Goal: Information Seeking & Learning: Find specific page/section

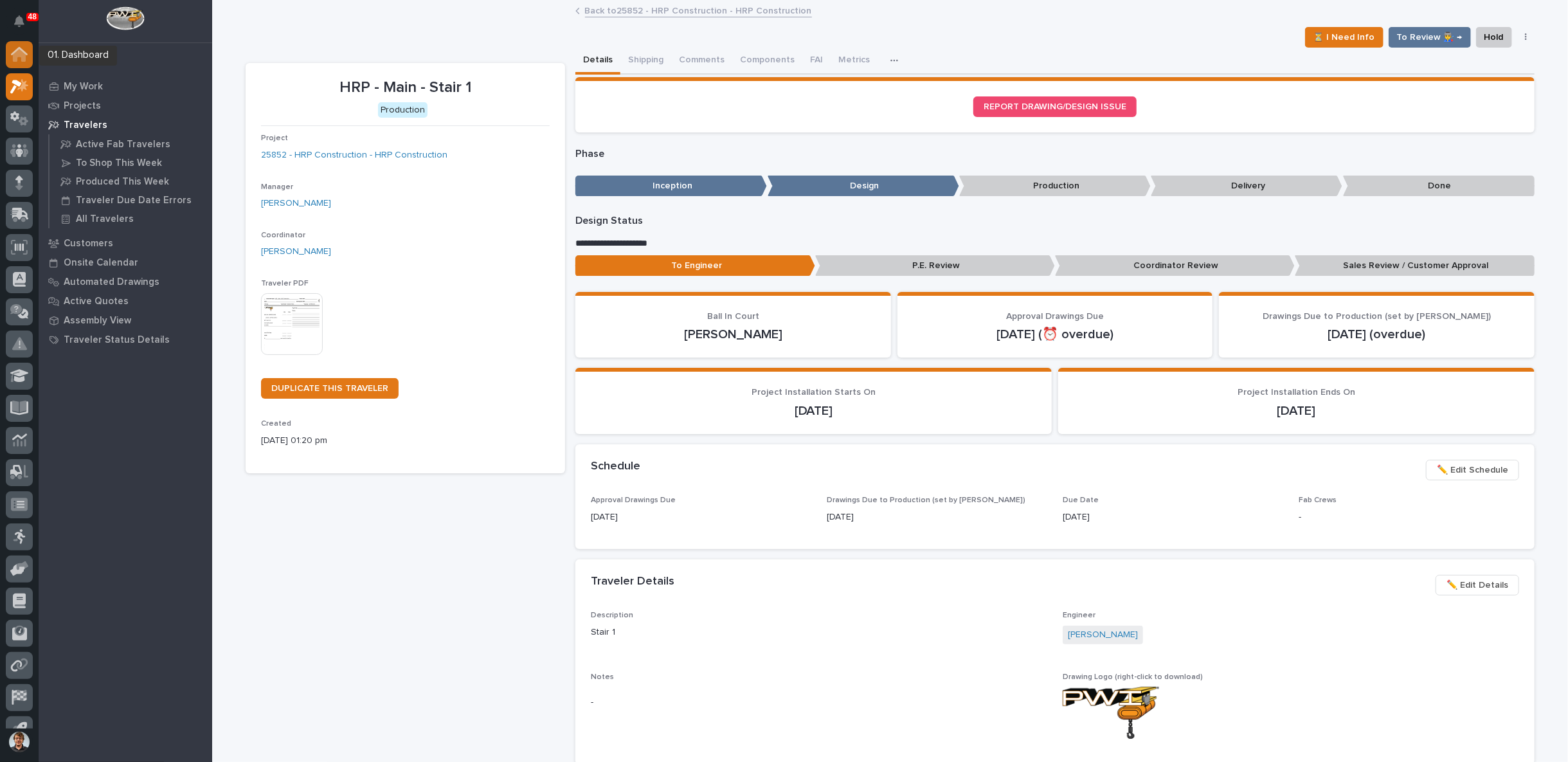
click at [18, 52] on icon at bounding box center [19, 55] width 13 height 13
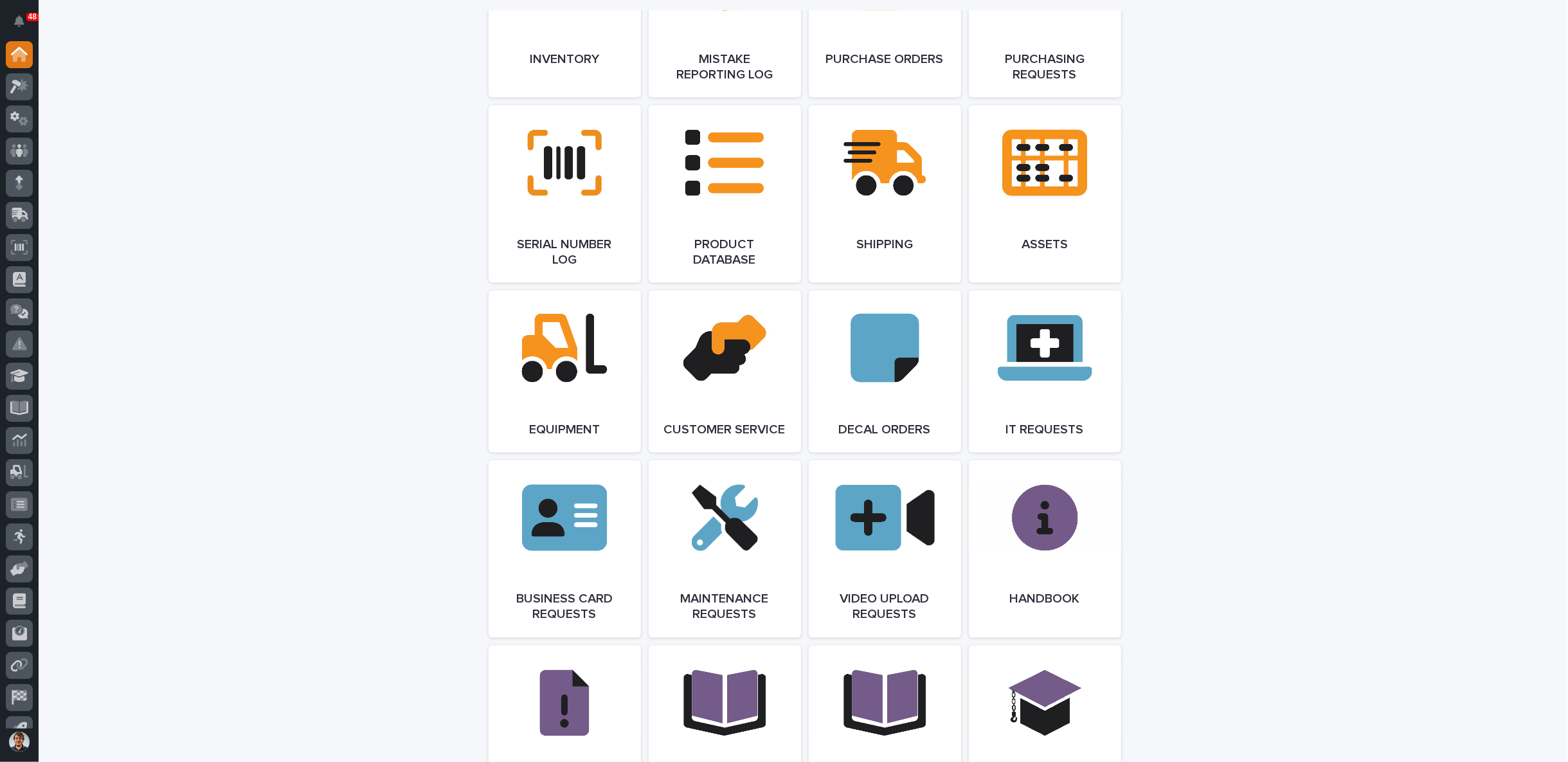
scroll to position [1906, 0]
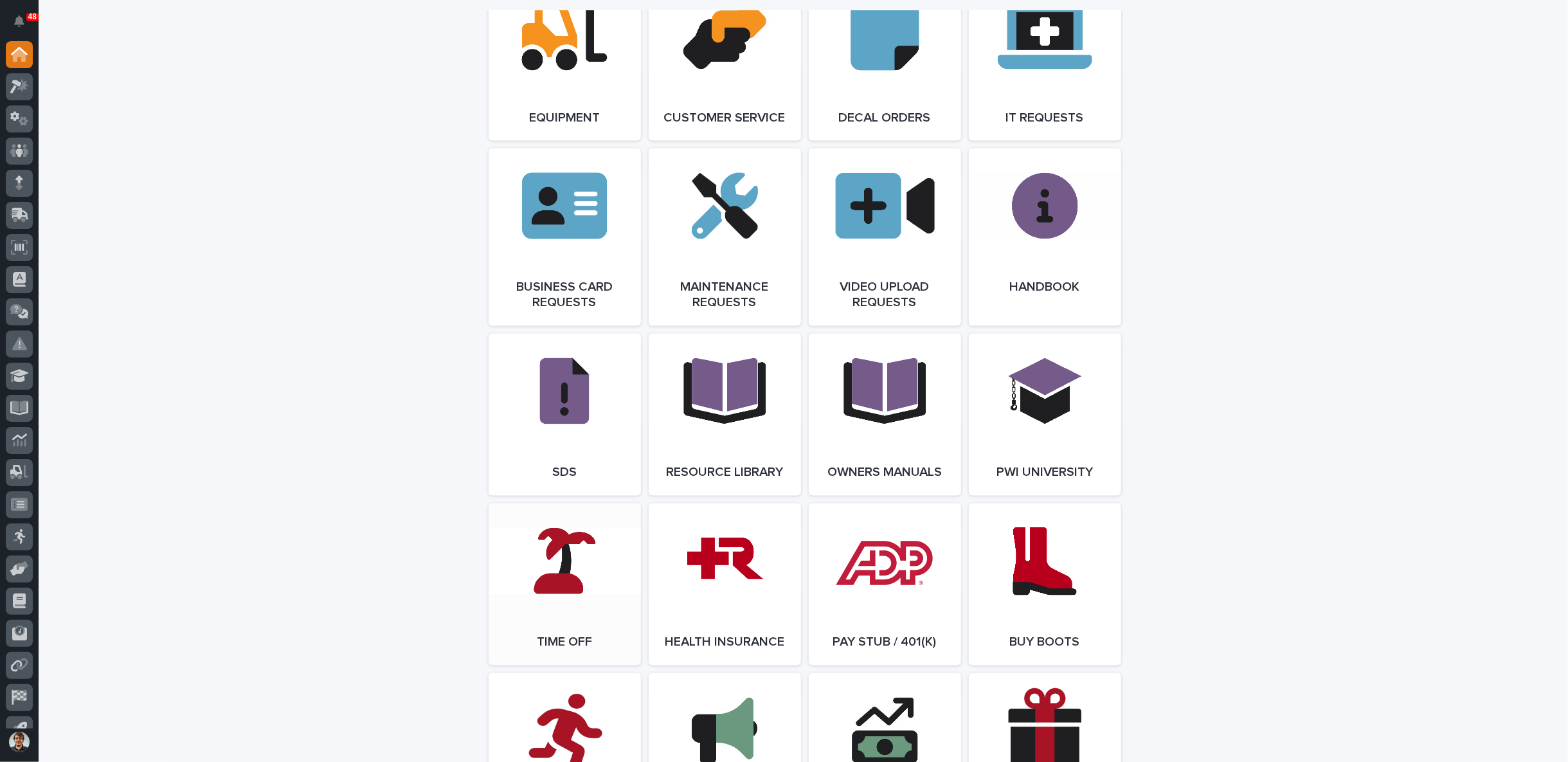
click at [567, 596] on link "Open Link" at bounding box center [565, 584] width 153 height 162
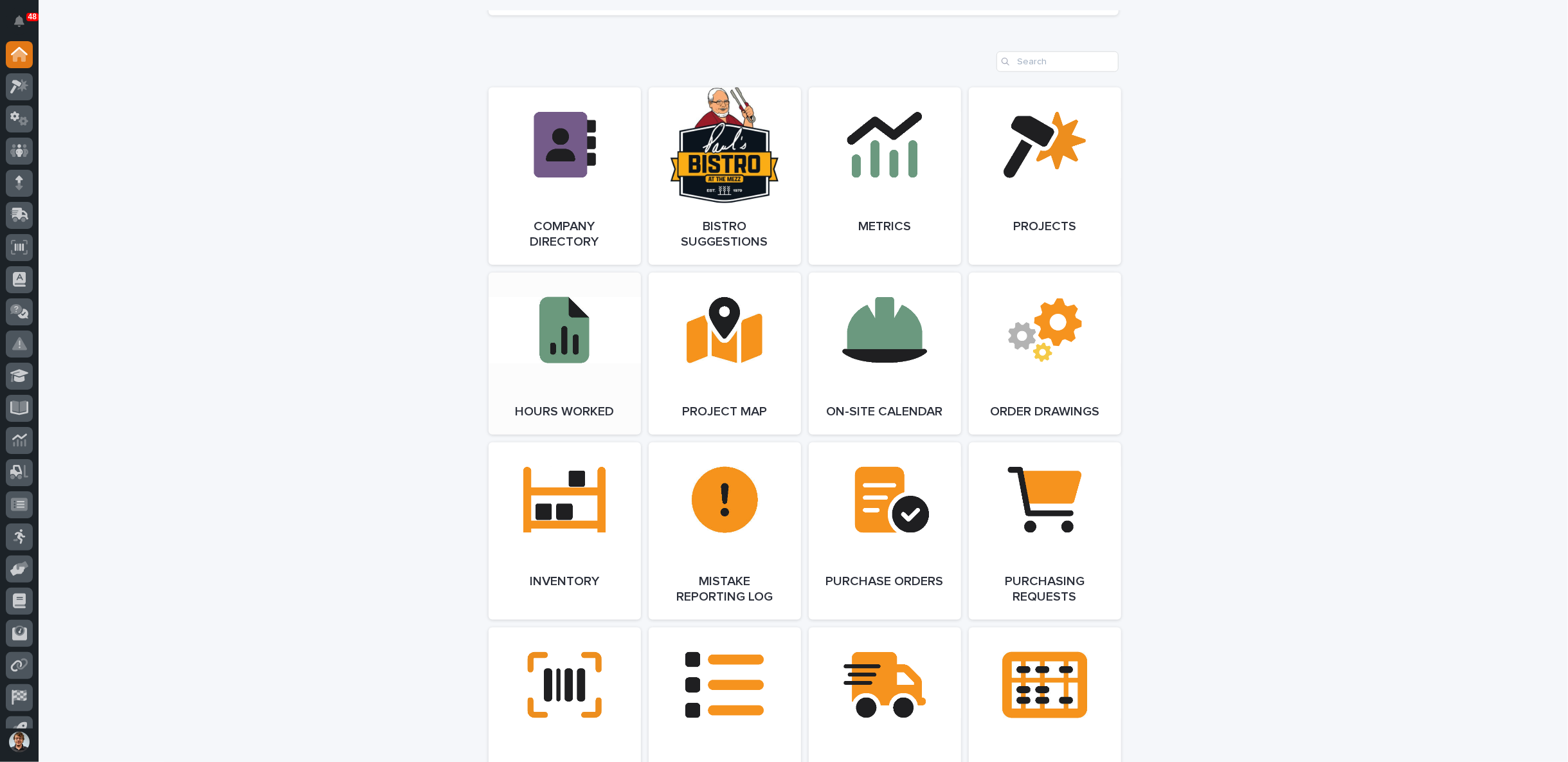
scroll to position [952, 0]
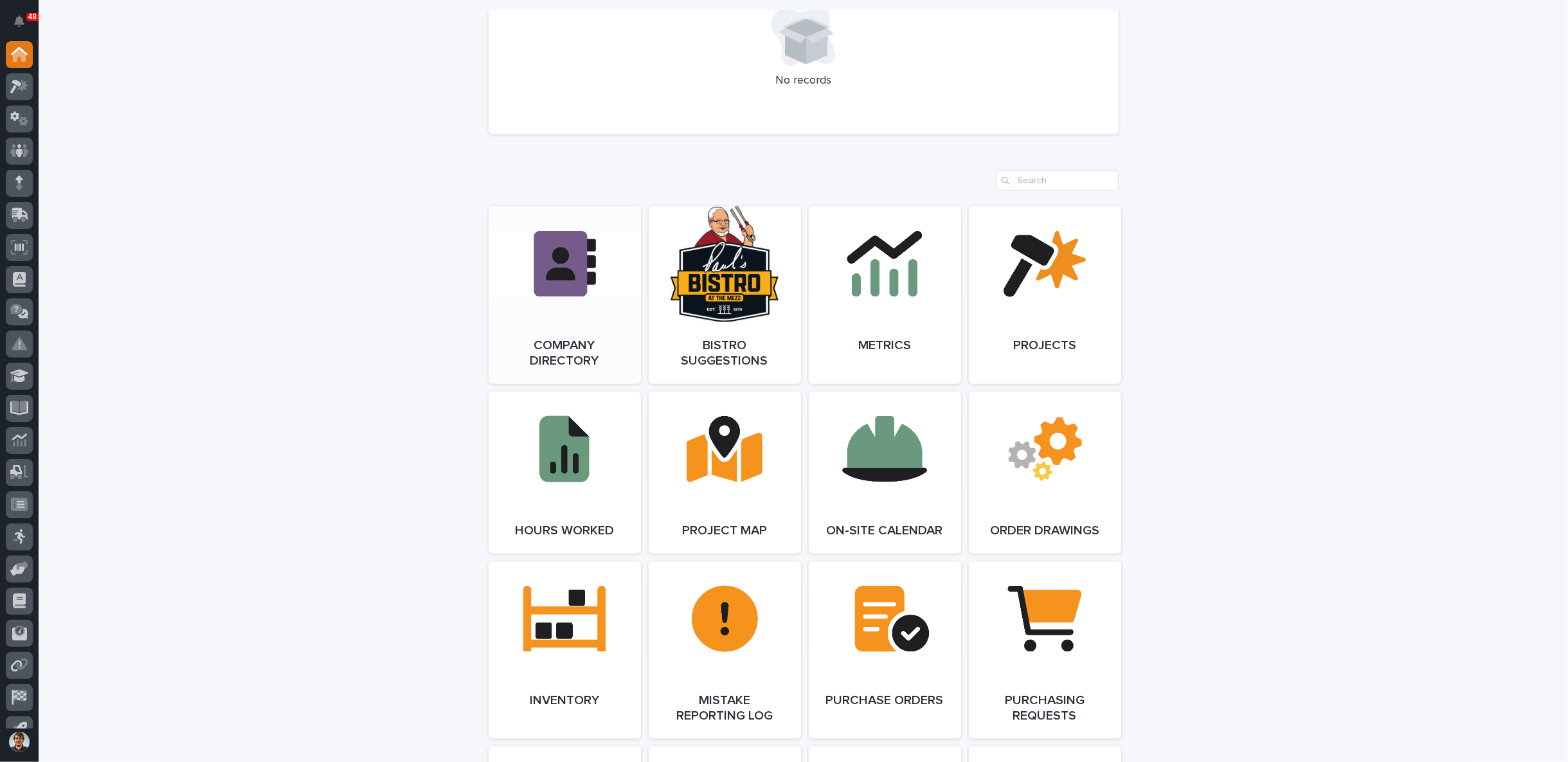
click at [571, 329] on link "Open Link" at bounding box center [565, 294] width 153 height 178
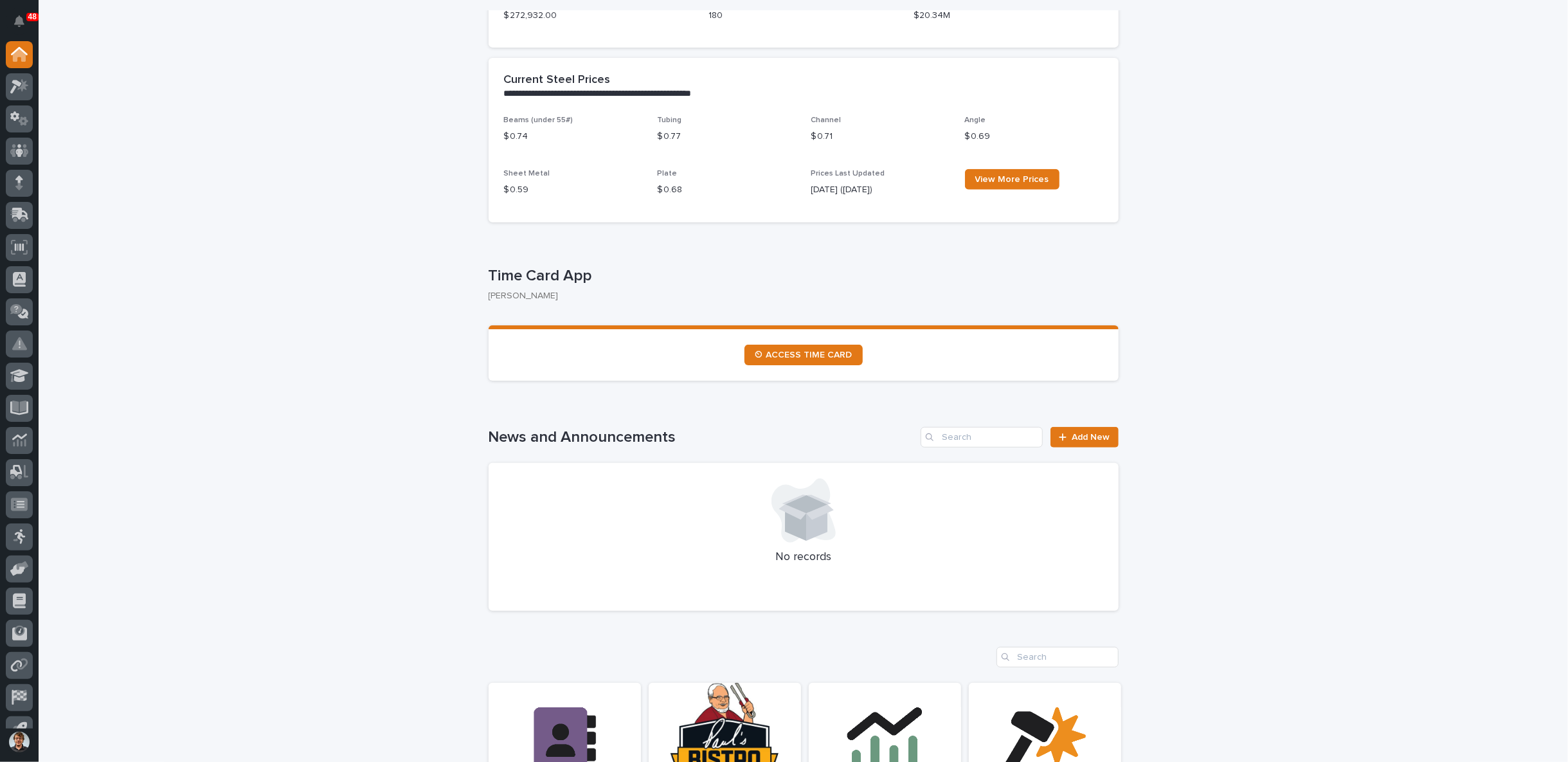
scroll to position [0, 0]
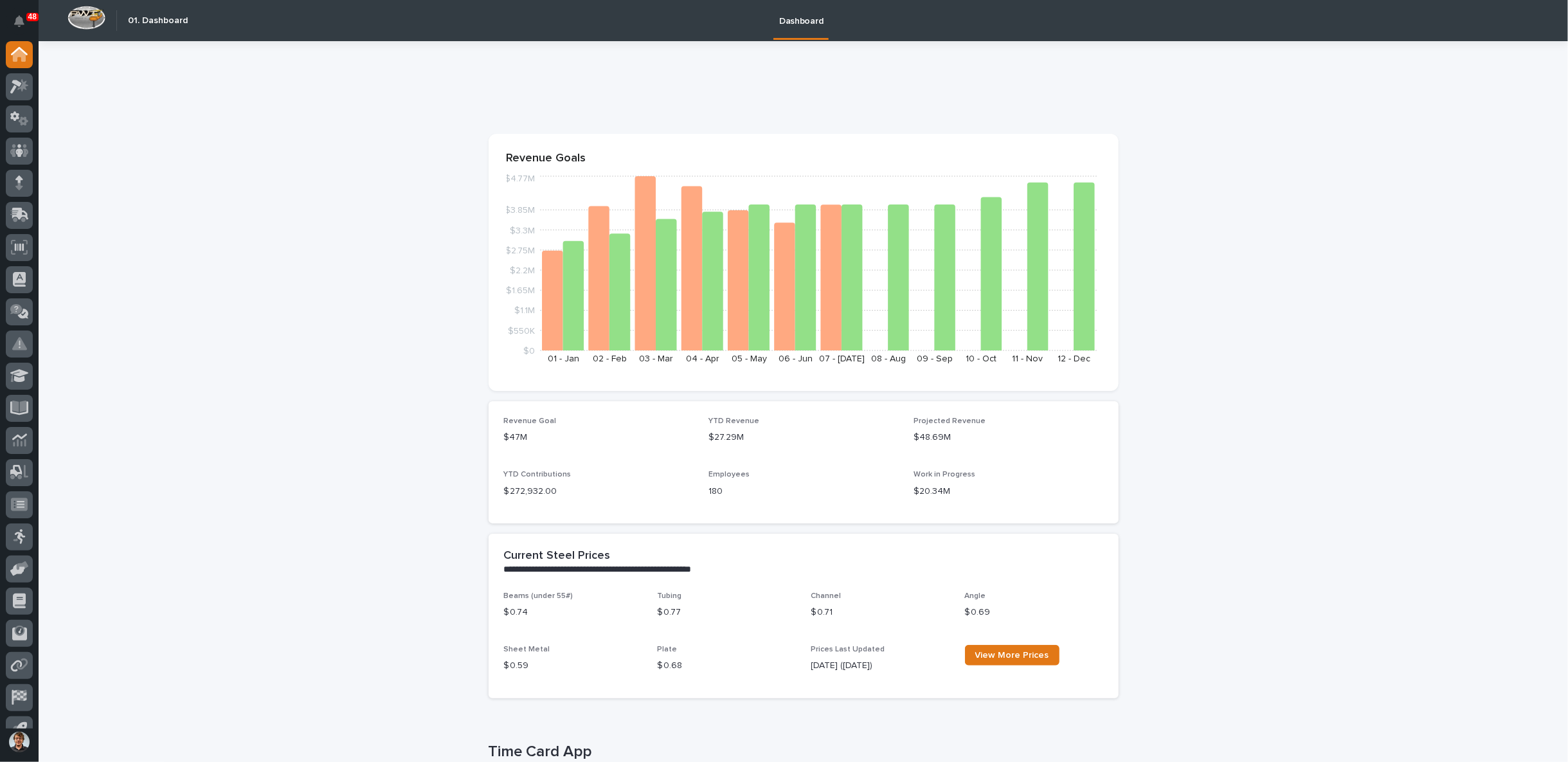
click at [33, 87] on div at bounding box center [19, 385] width 39 height 687
click at [24, 87] on icon at bounding box center [23, 86] width 11 height 13
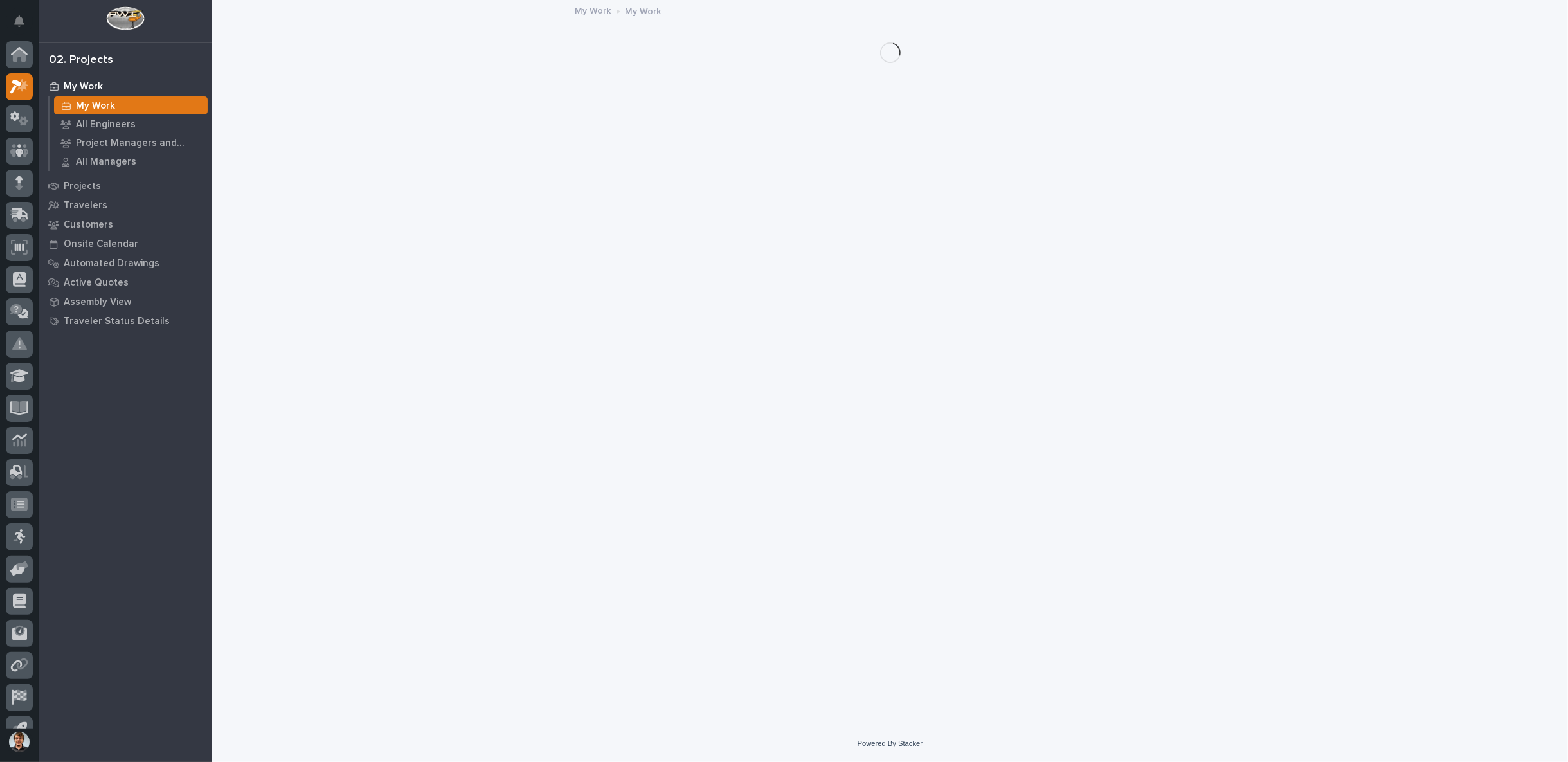
scroll to position [20, 0]
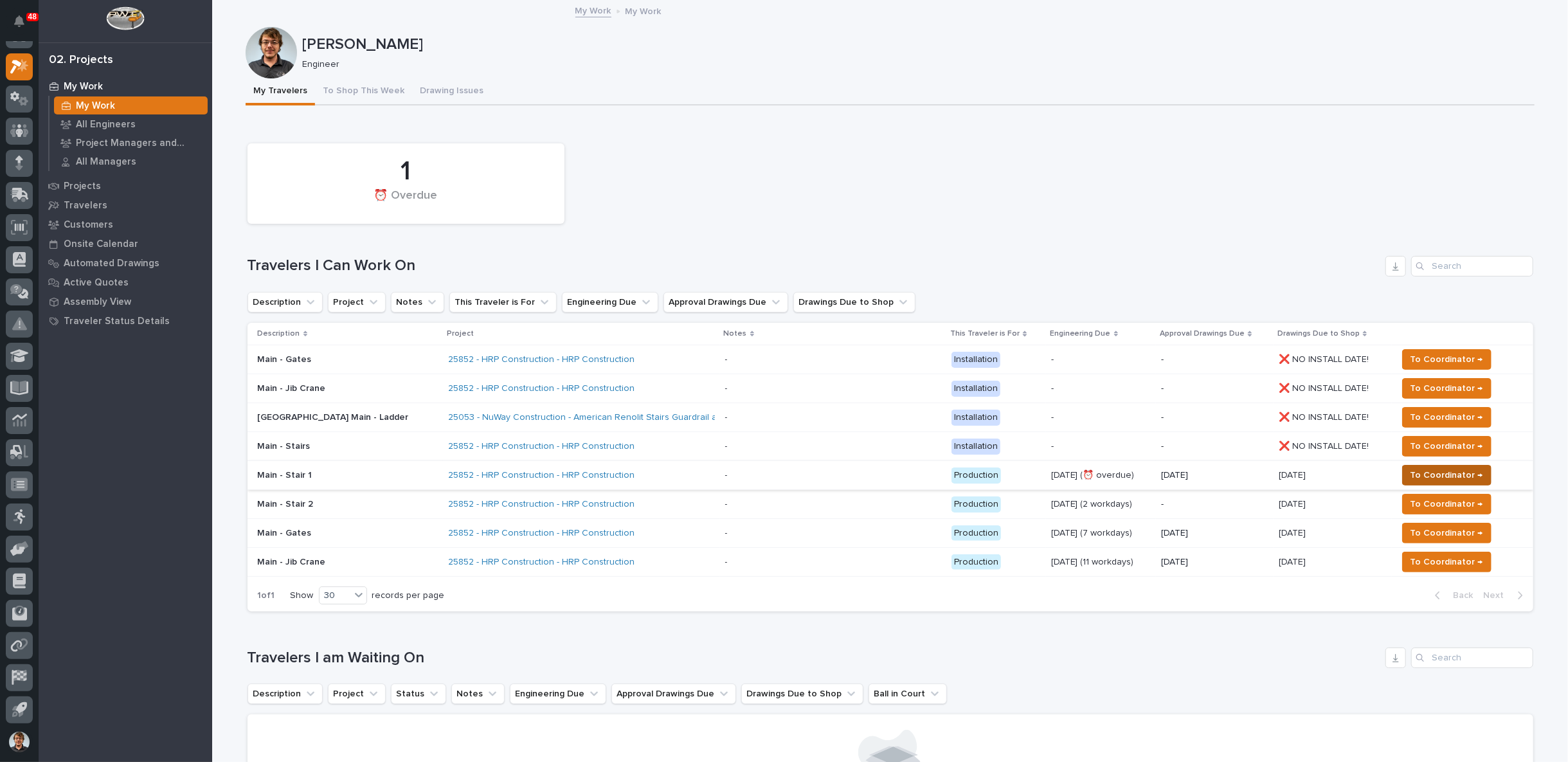
click at [1421, 474] on span "To Coordinator →" at bounding box center [1447, 475] width 73 height 16
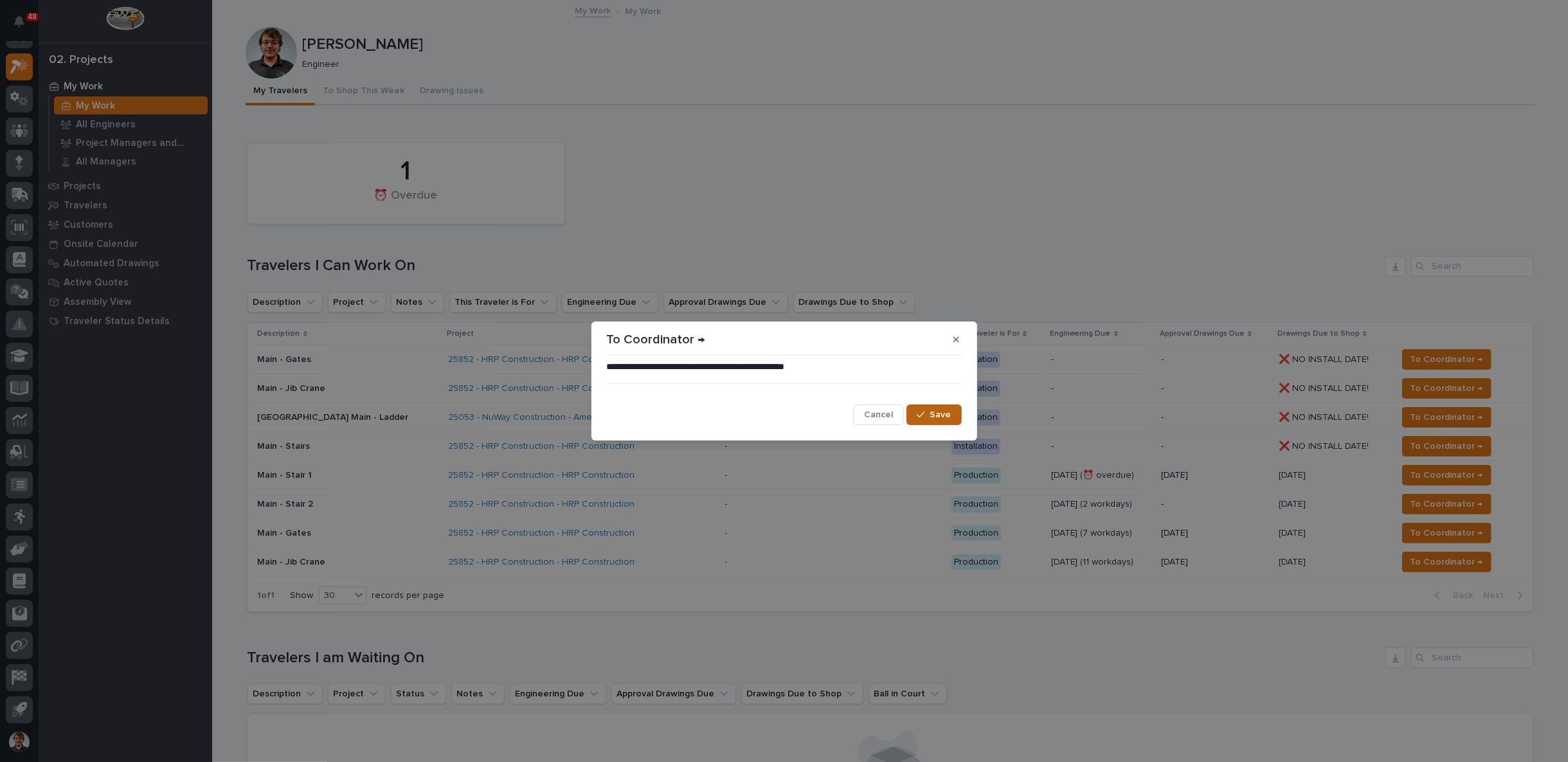
click at [935, 421] on span "Save" at bounding box center [940, 414] width 21 height 12
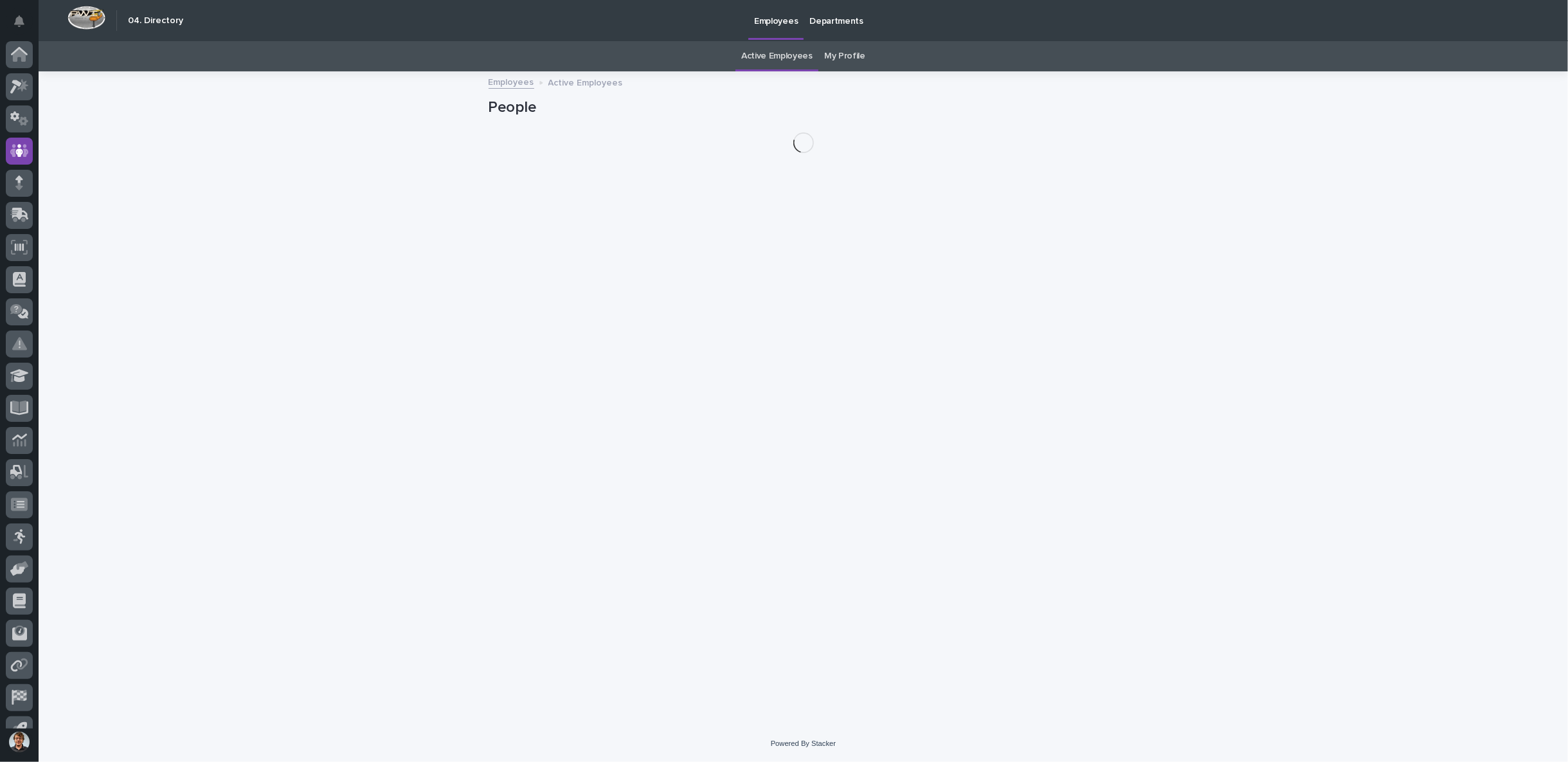
scroll to position [20, 0]
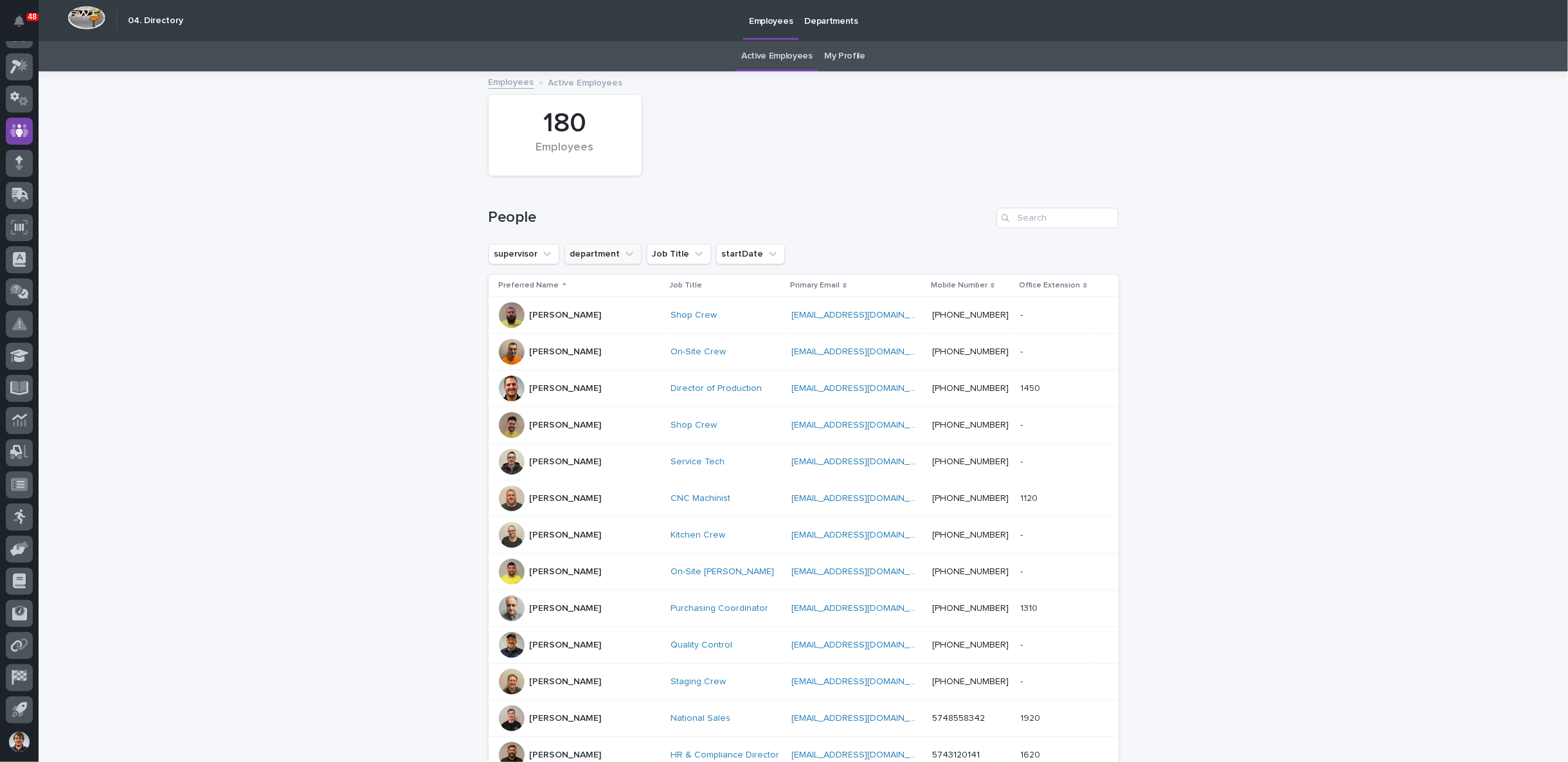
click at [627, 250] on button "department" at bounding box center [604, 254] width 77 height 20
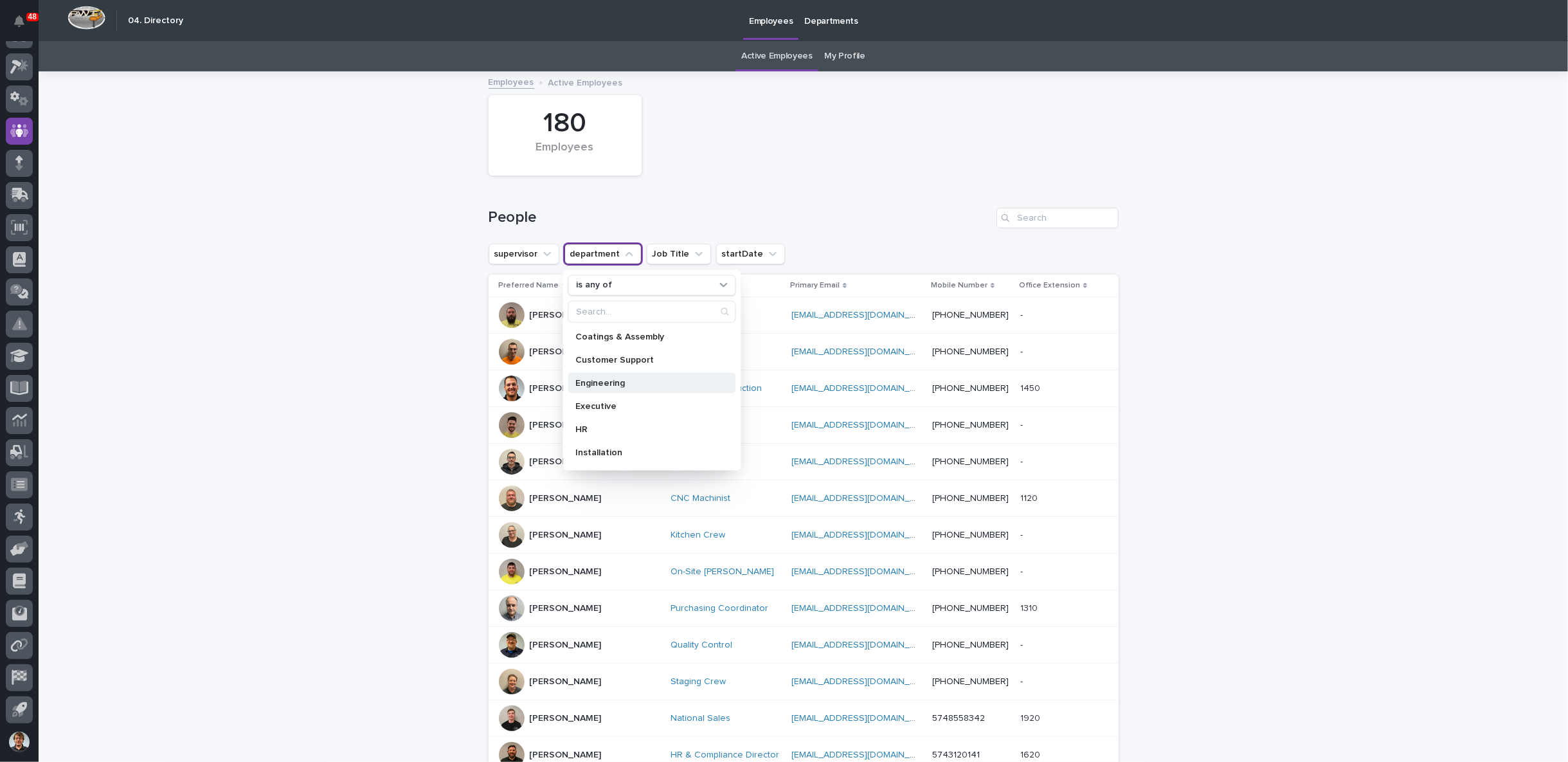
click at [604, 378] on p "Engineering" at bounding box center [645, 383] width 140 height 9
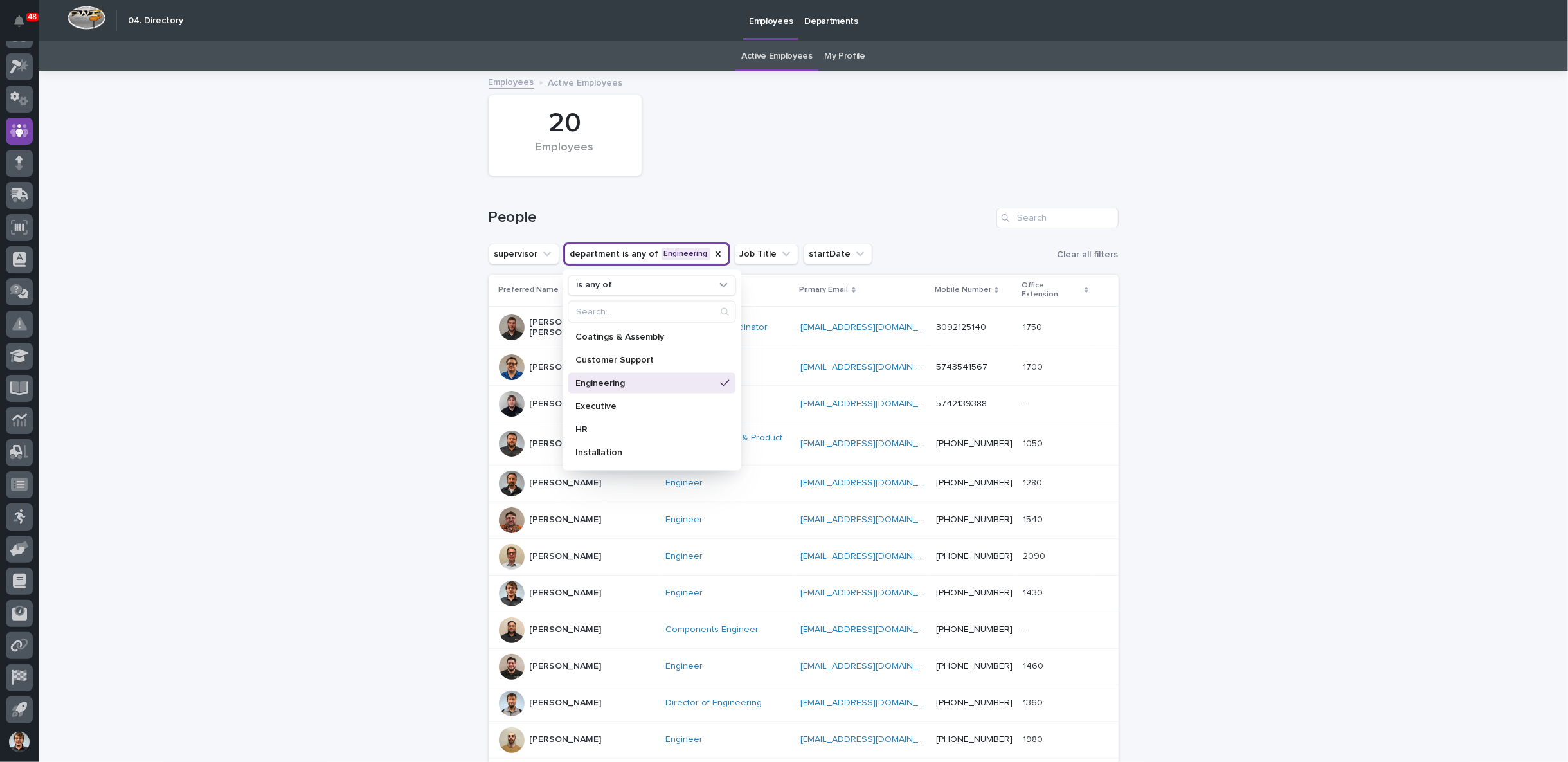
click at [407, 383] on div "Loading... Saving… Loading... Saving… 20 Employees People supervisor department…" at bounding box center [803, 617] width 1529 height 1089
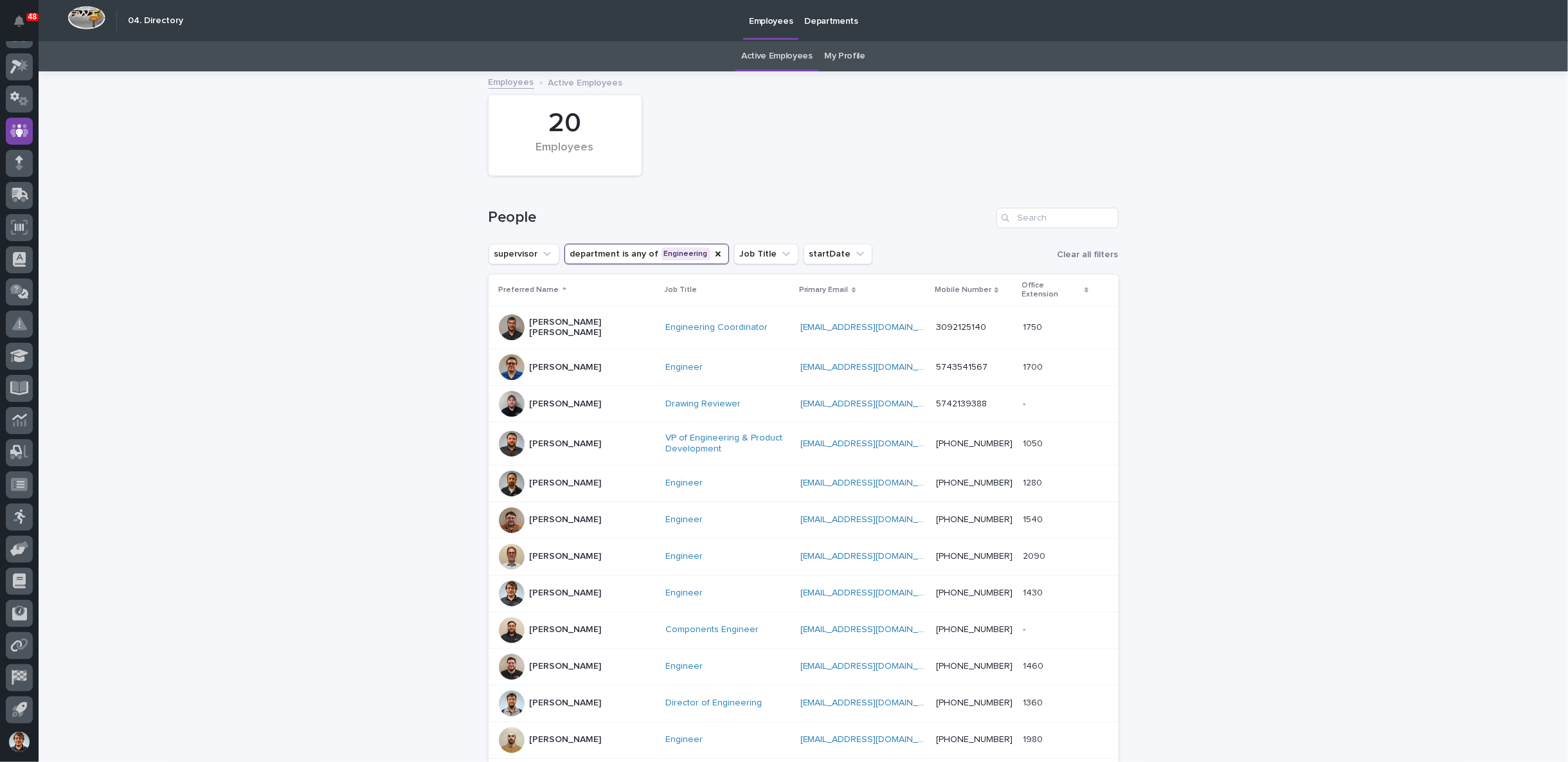
click at [559, 588] on p "[PERSON_NAME]" at bounding box center [566, 594] width 72 height 11
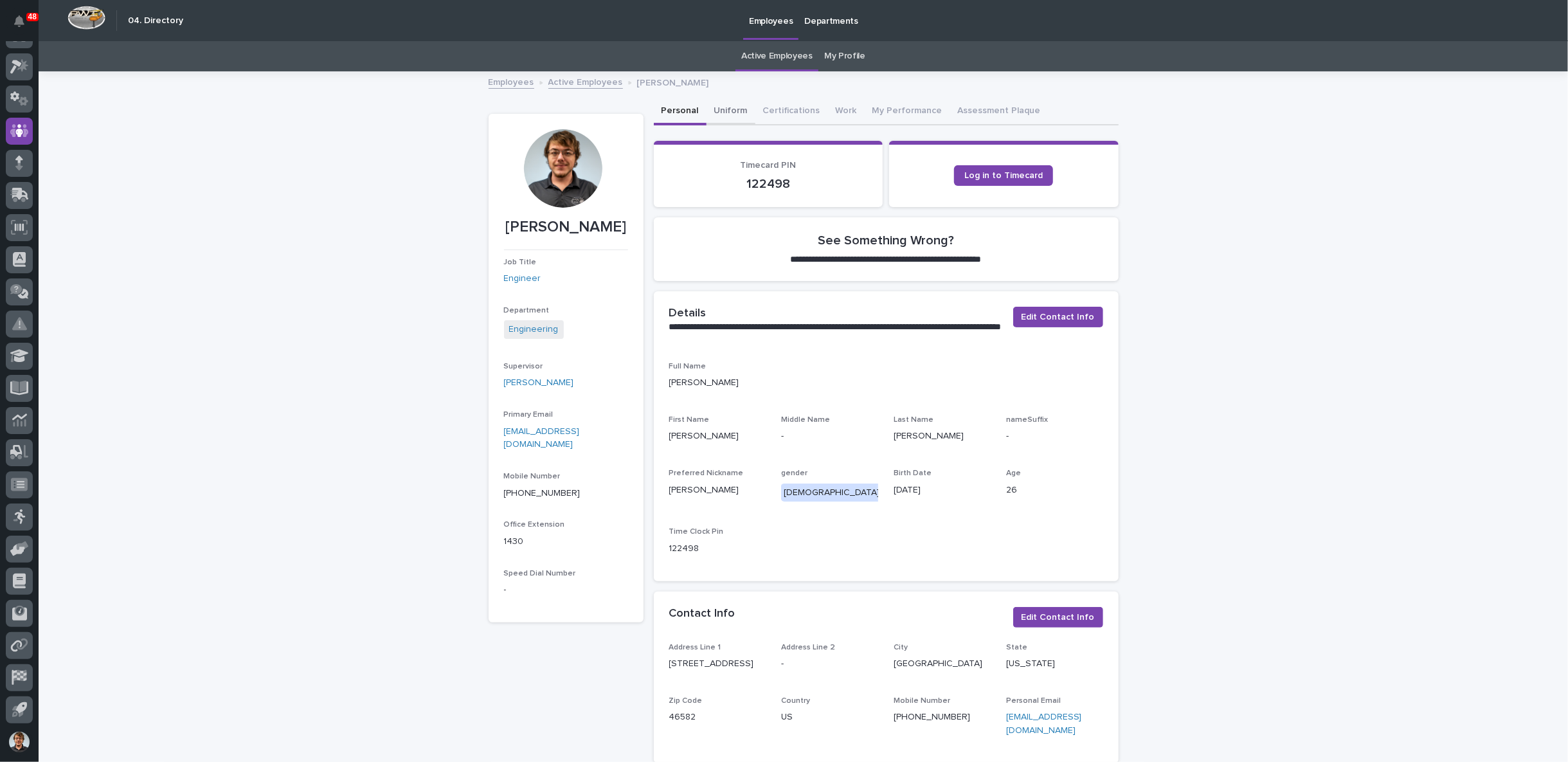
click at [722, 110] on button "Uniform" at bounding box center [731, 111] width 49 height 27
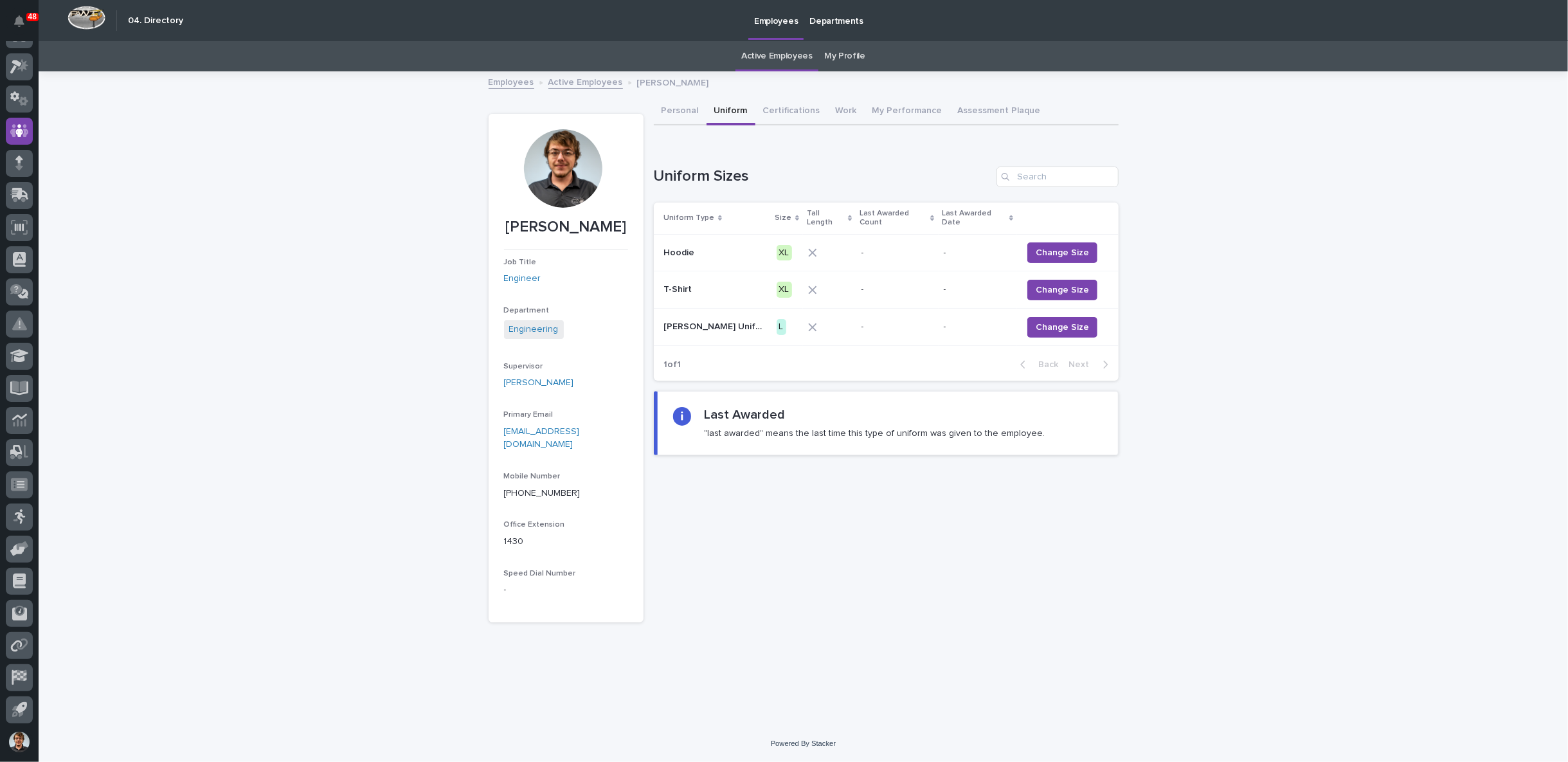
click at [809, 323] on icon at bounding box center [813, 327] width 8 height 8
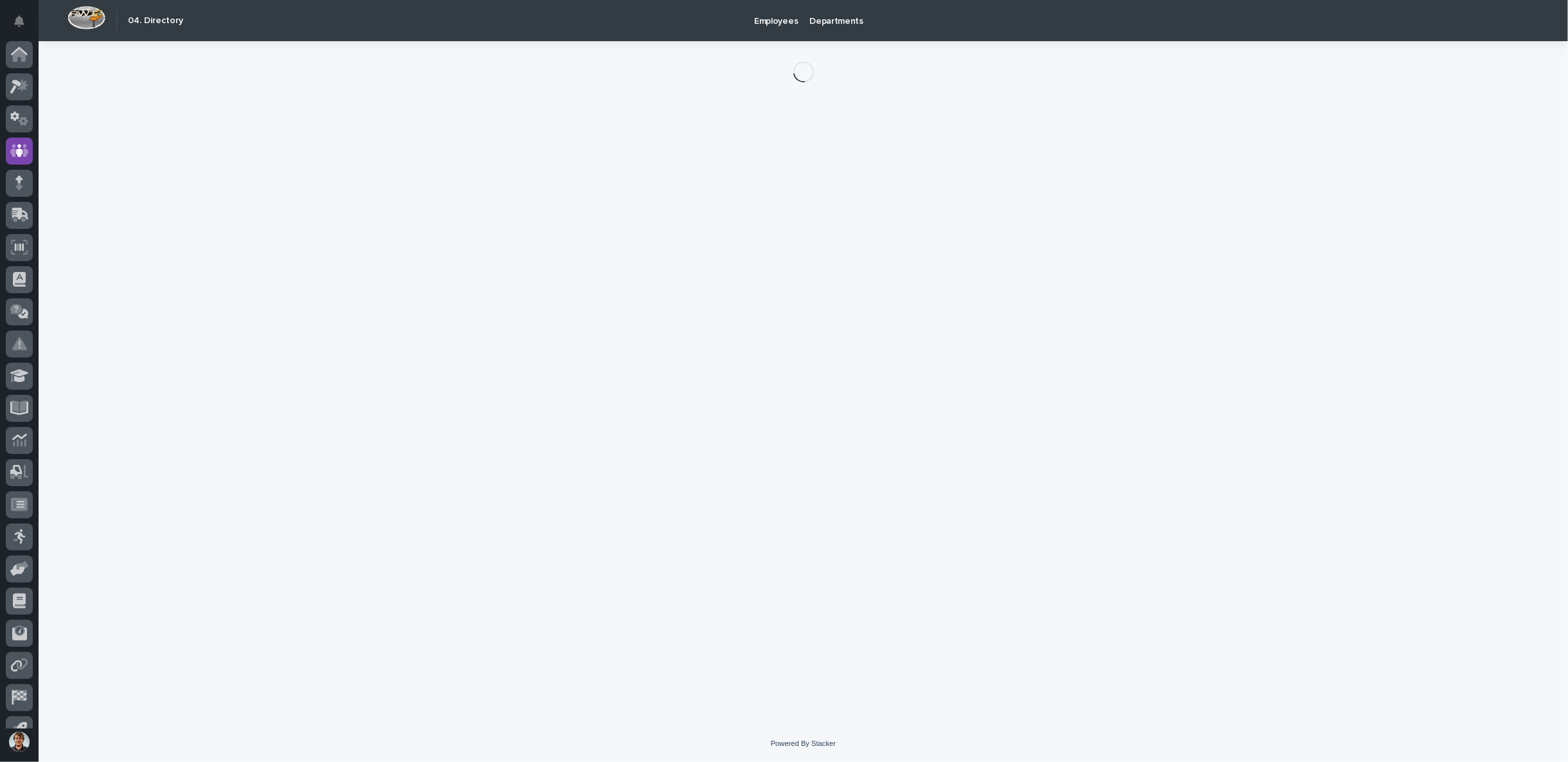
scroll to position [20, 0]
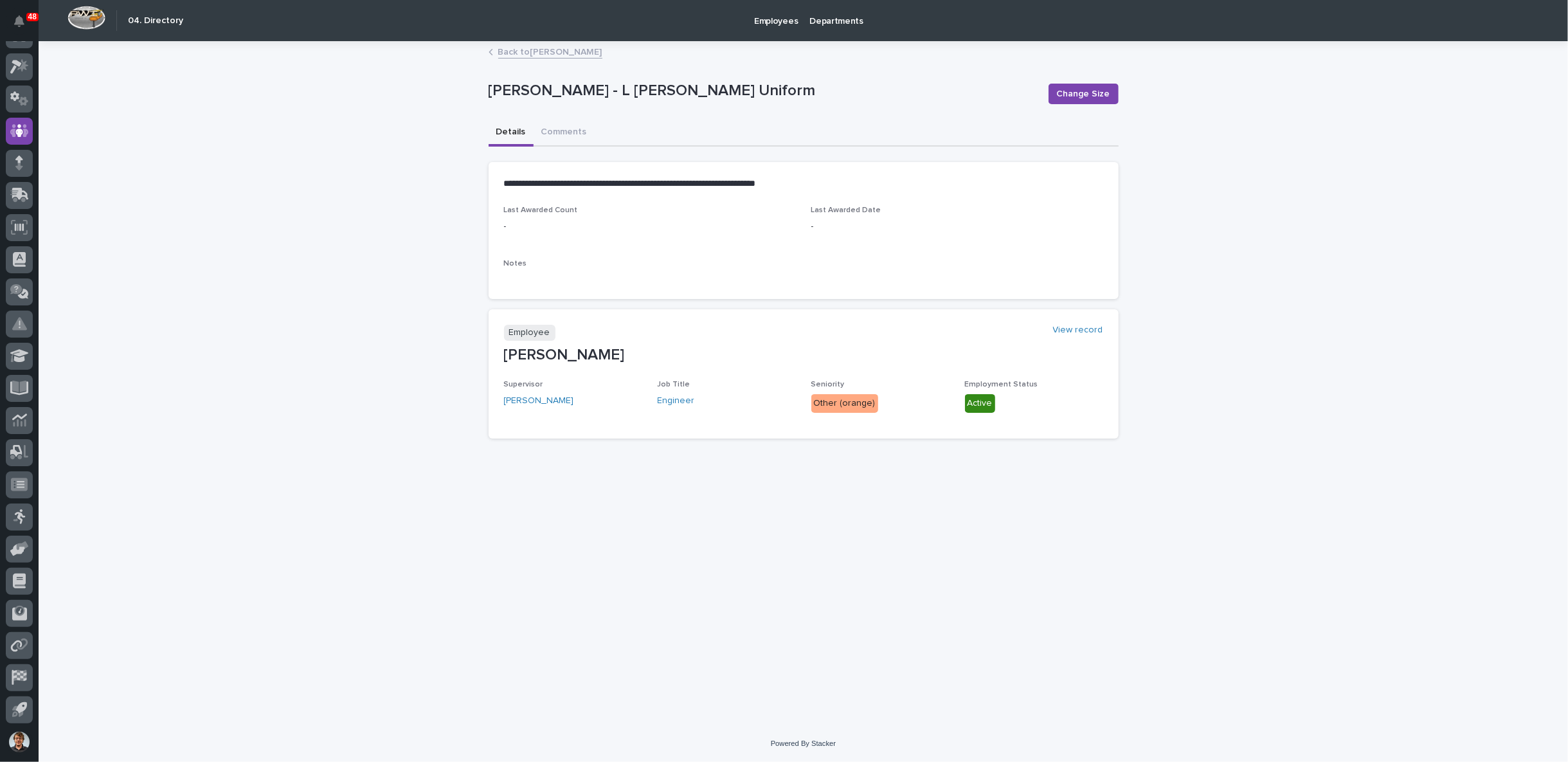
click at [514, 51] on link "Back to John McGurn" at bounding box center [550, 52] width 104 height 15
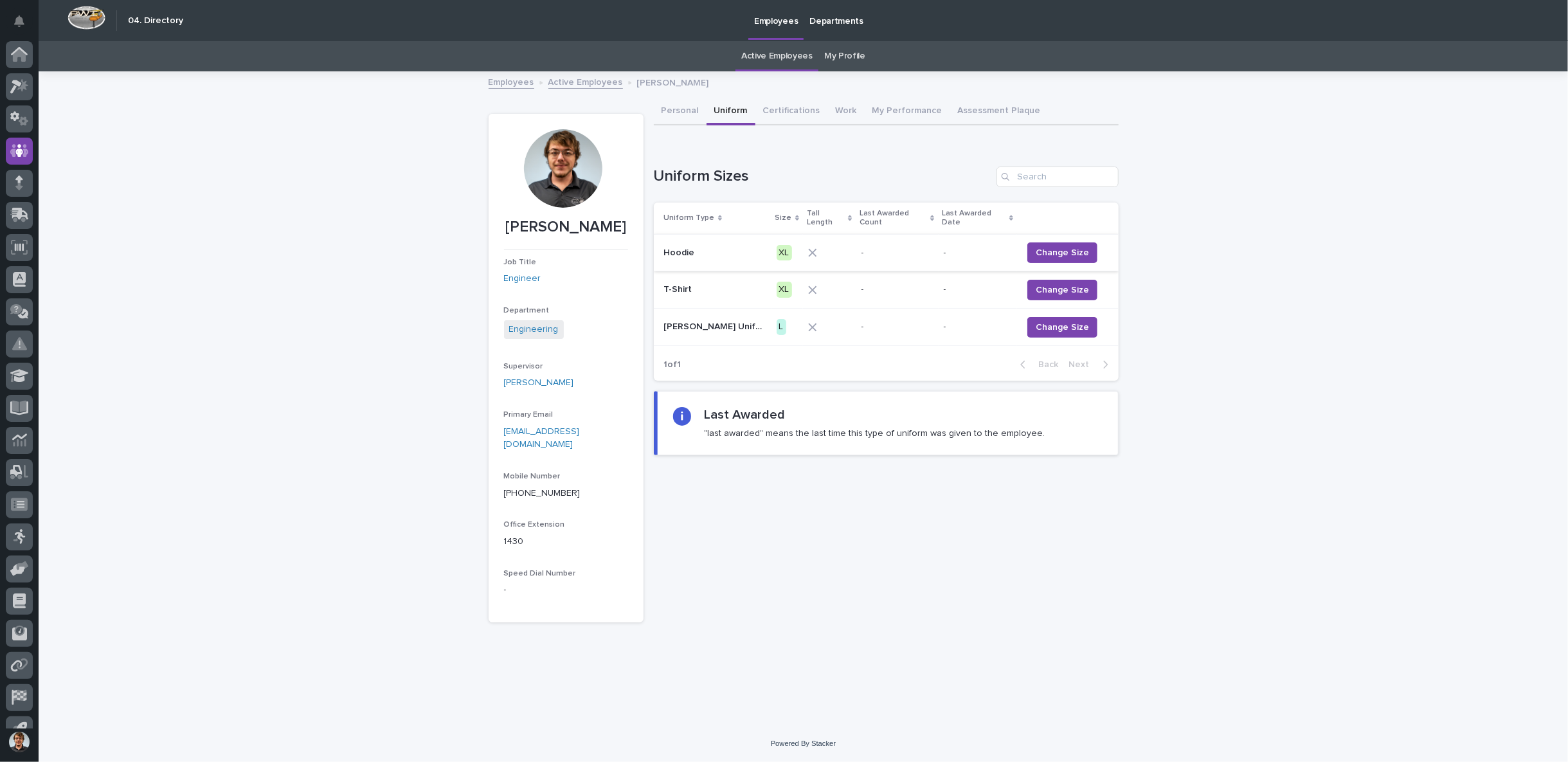
scroll to position [20, 0]
click at [782, 112] on button "Certifications" at bounding box center [791, 111] width 73 height 27
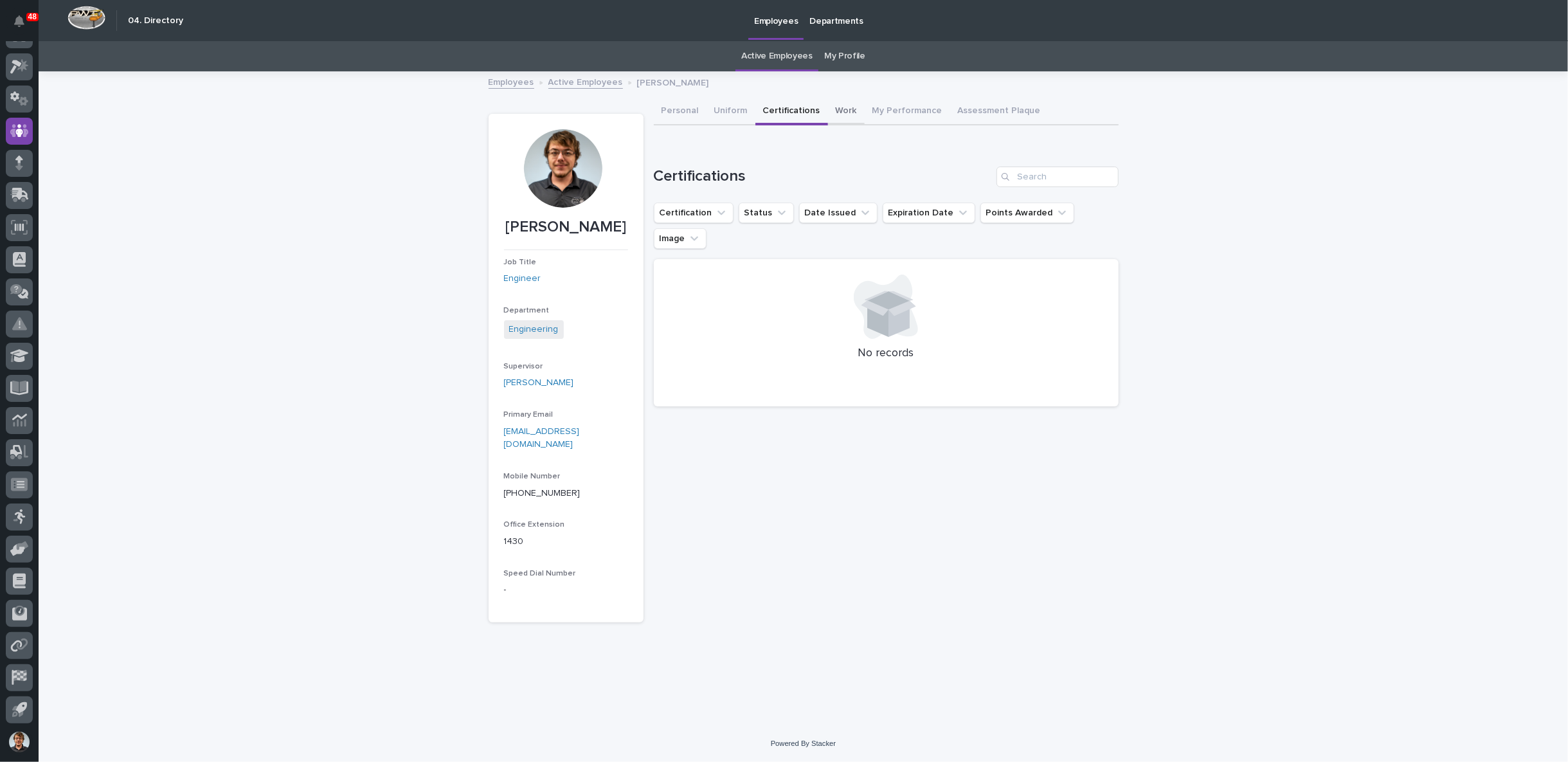
click at [838, 109] on button "Work" at bounding box center [847, 111] width 37 height 27
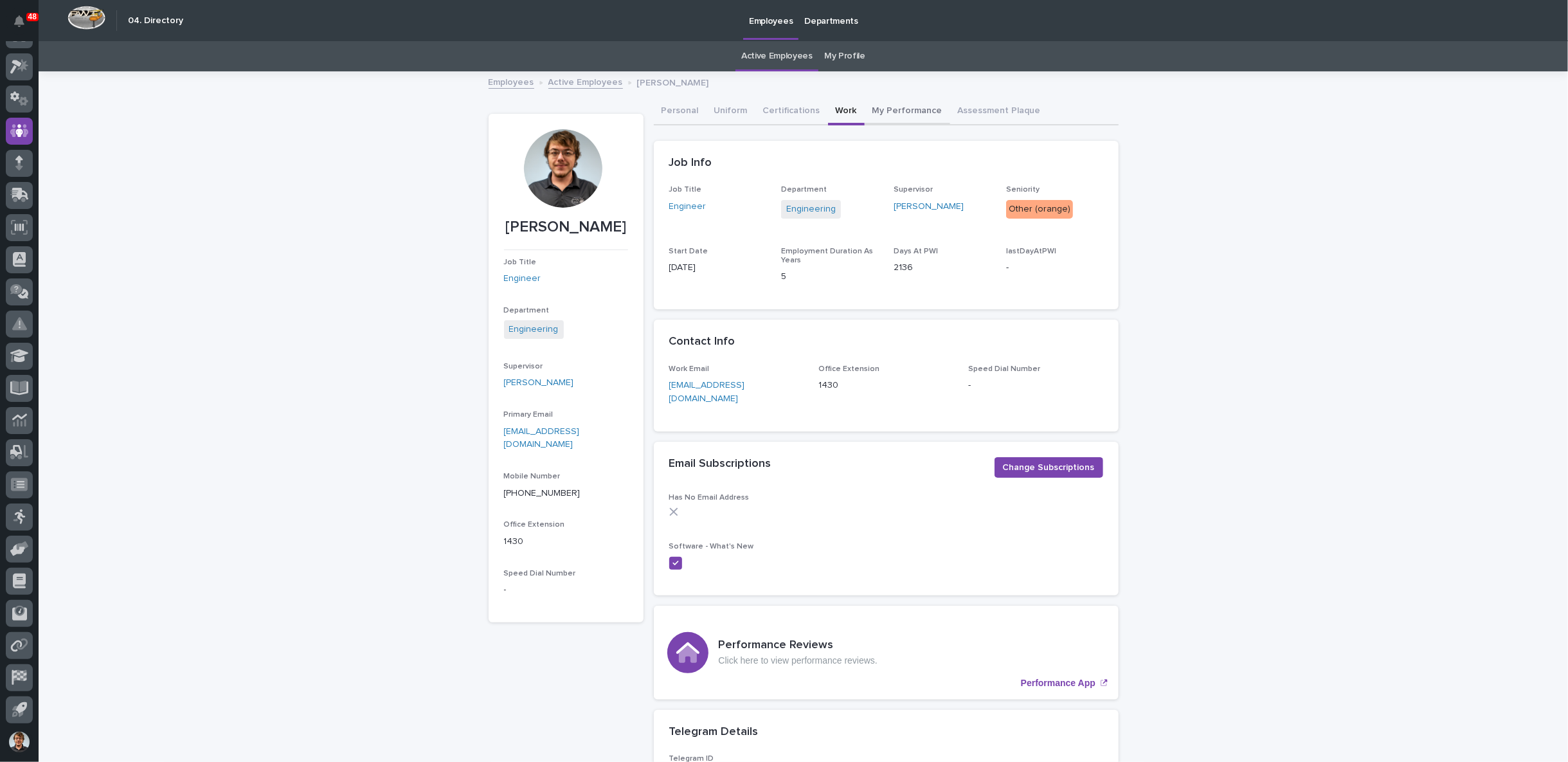
click at [895, 112] on button "My Performance" at bounding box center [907, 111] width 86 height 27
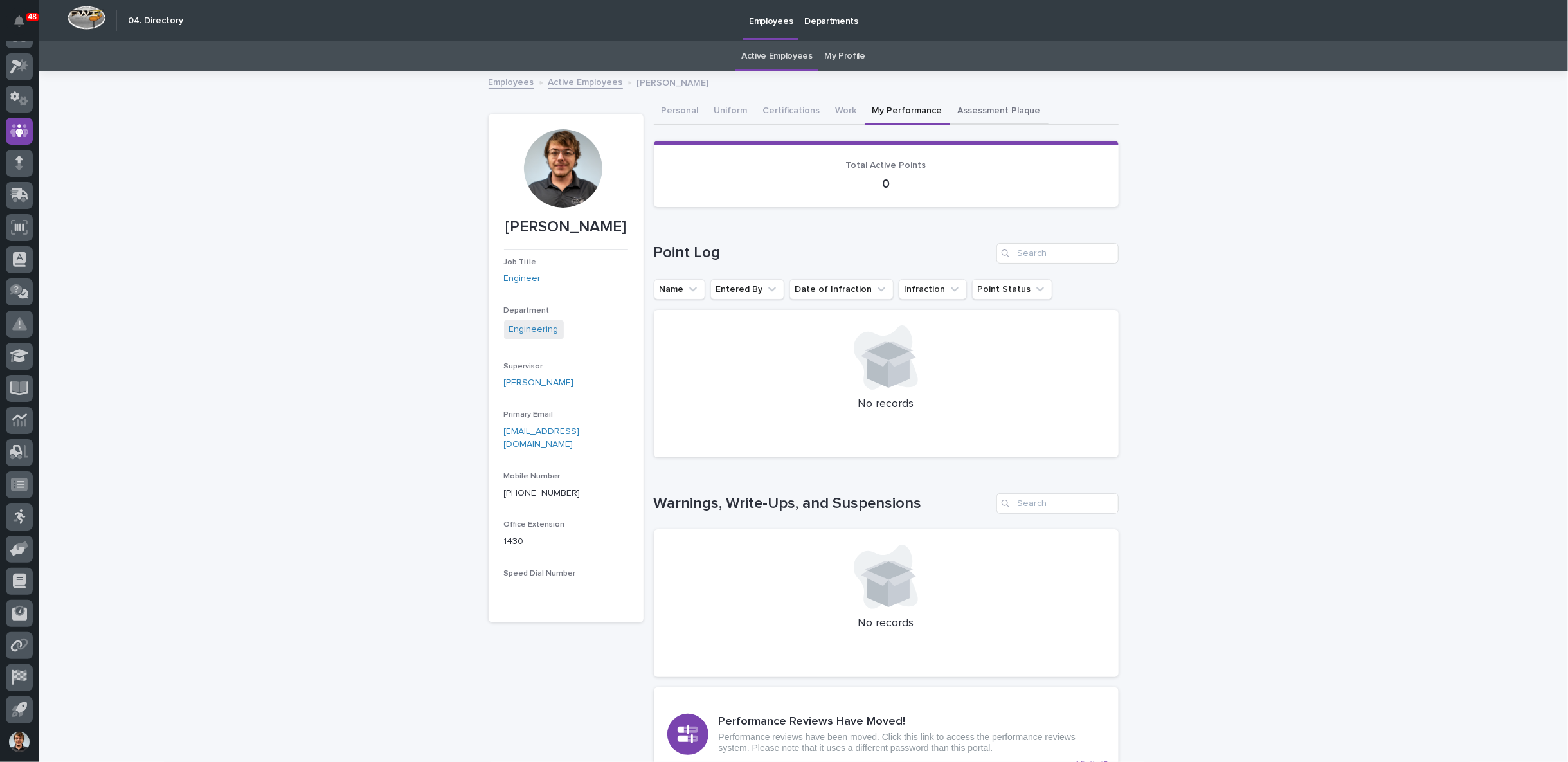
click at [963, 108] on button "Assessment Plaque" at bounding box center [999, 111] width 98 height 27
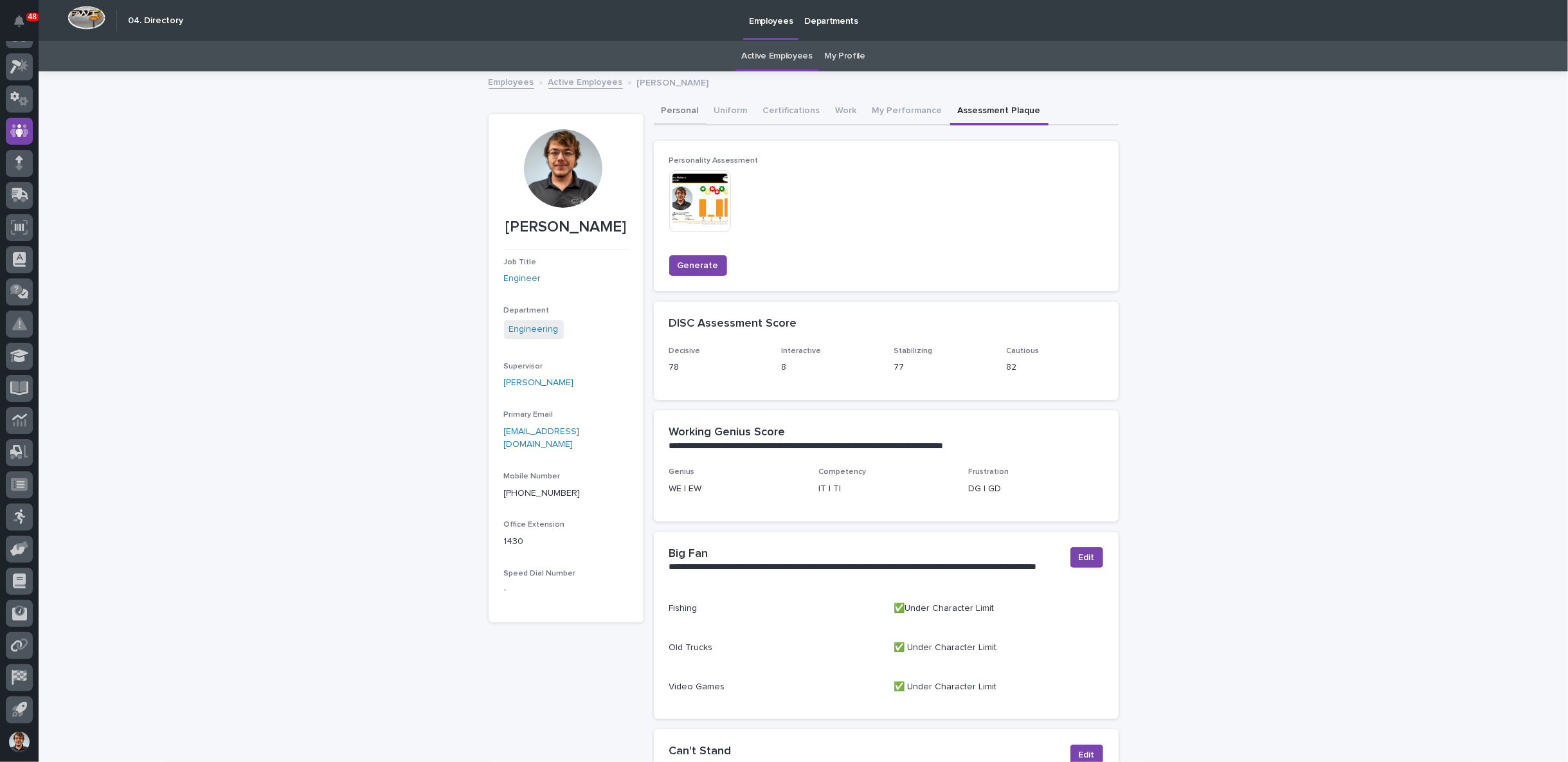
click at [681, 108] on button "Personal" at bounding box center [680, 111] width 52 height 27
